Goal: Task Accomplishment & Management: Complete application form

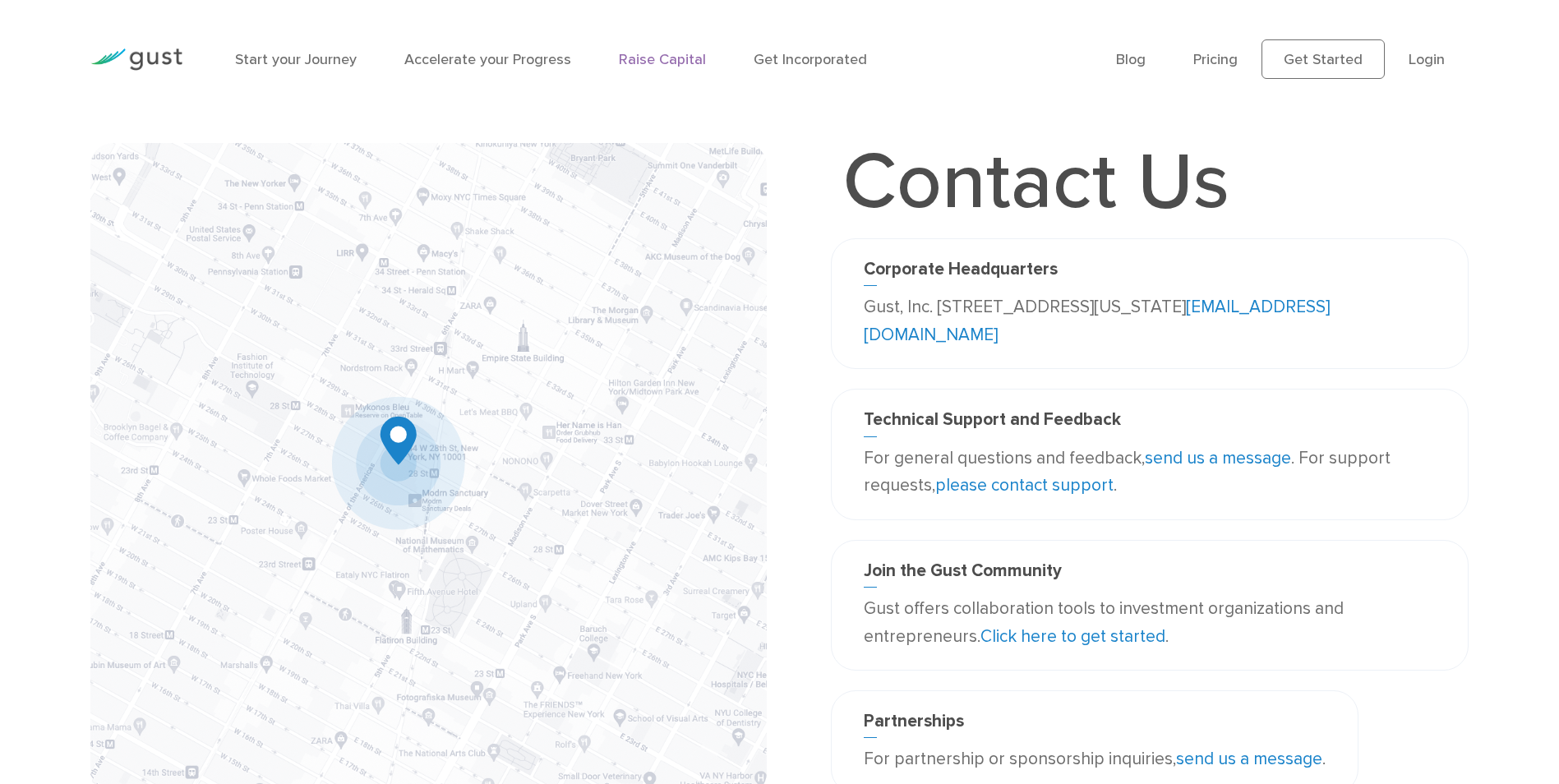
click at [640, 52] on link "Raise Capital" at bounding box center [662, 59] width 87 height 17
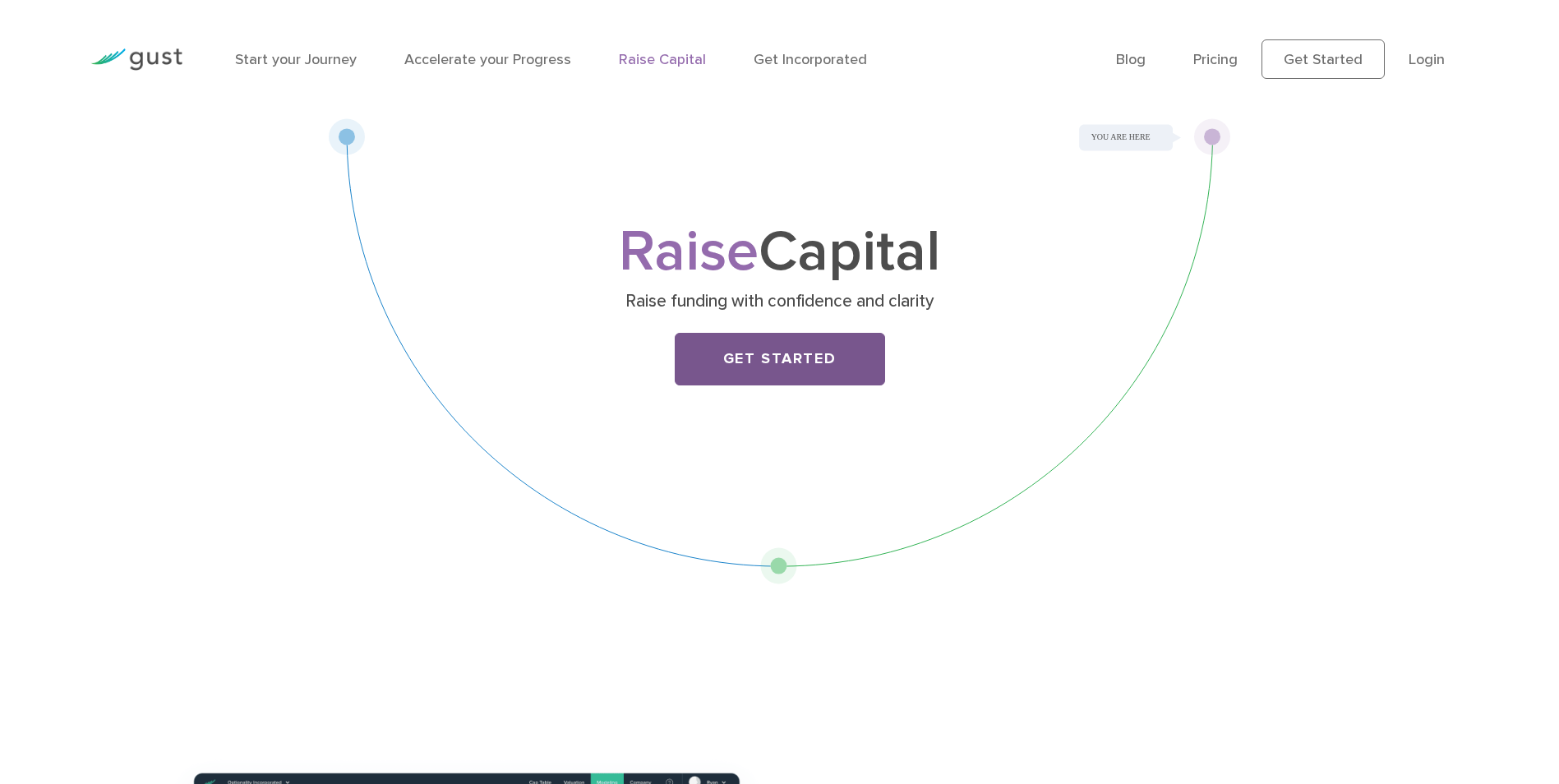
click at [803, 358] on link "Get Started" at bounding box center [780, 358] width 211 height 52
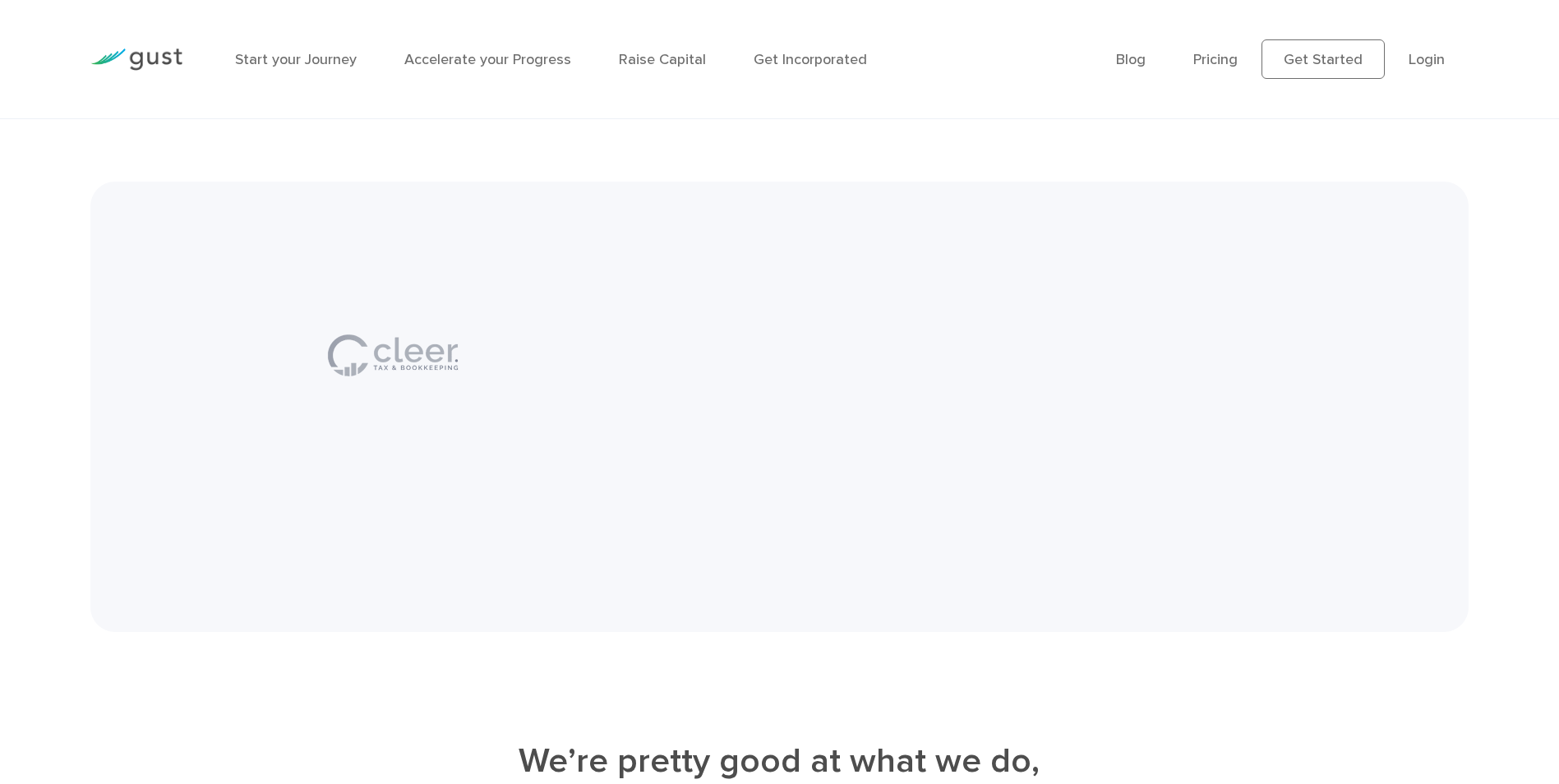
scroll to position [4274, 0]
